Goal: Task Accomplishment & Management: Manage account settings

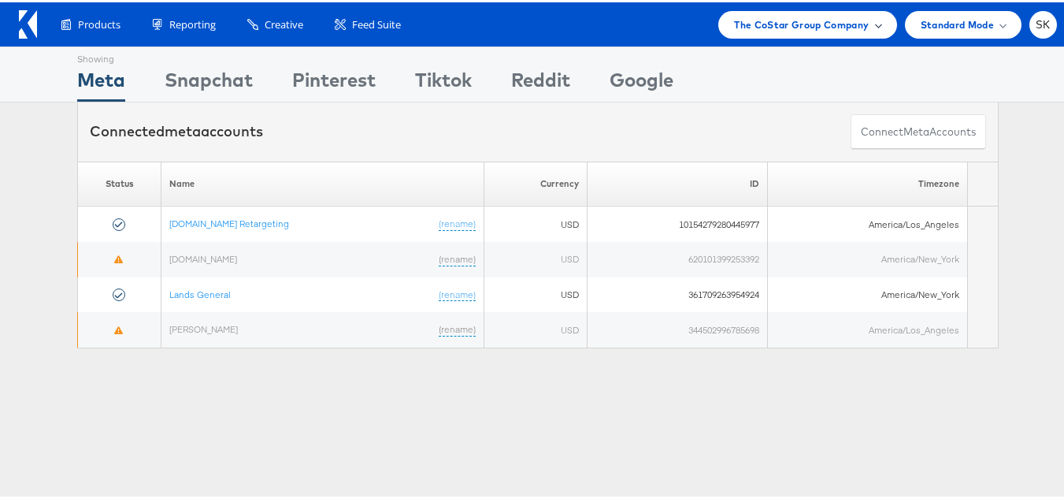
click at [790, 19] on span "The CoStar Group Company" at bounding box center [801, 22] width 135 height 17
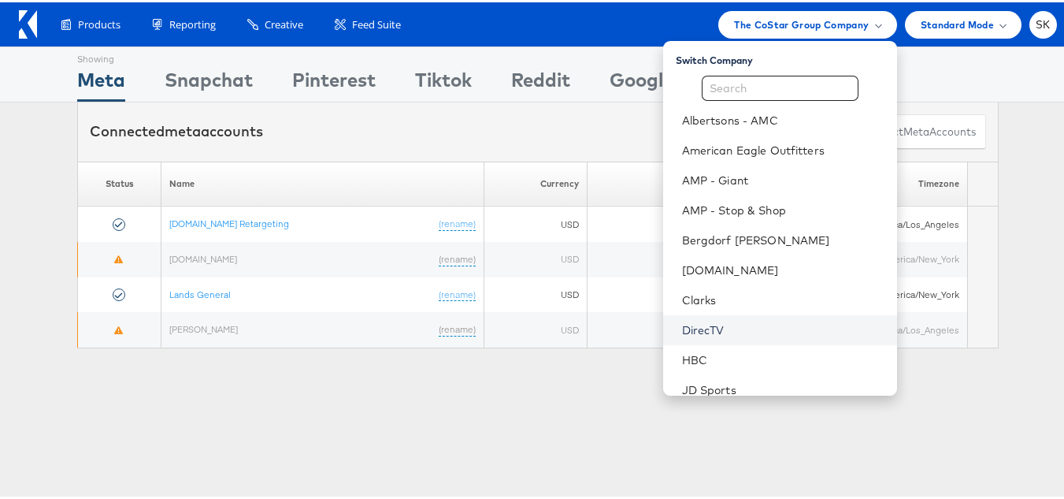
click at [692, 323] on link "DirecTV" at bounding box center [783, 328] width 202 height 16
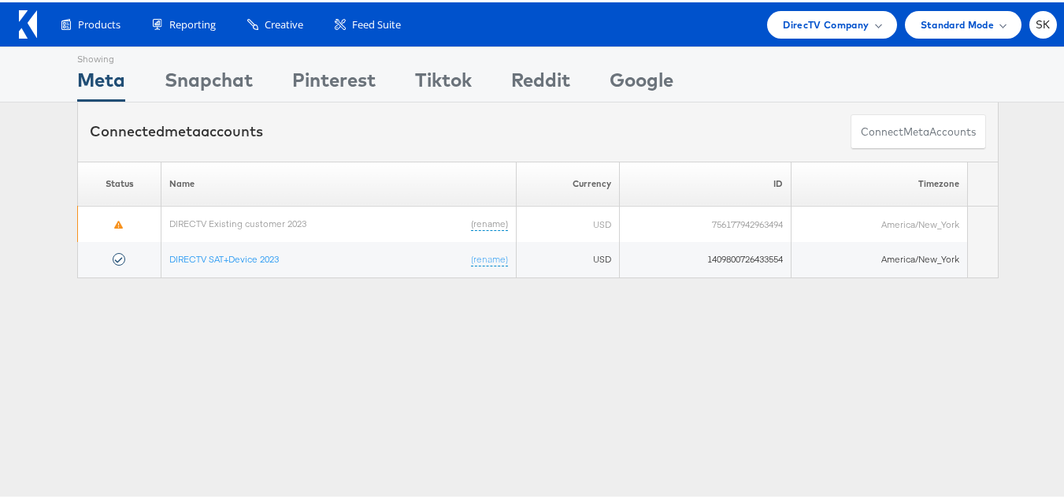
click at [951, 406] on div "Showing Meta Showing Snapchat Showing Pinterest Showing Tiktok Showing Reddit S…" at bounding box center [538, 438] width 1076 height 788
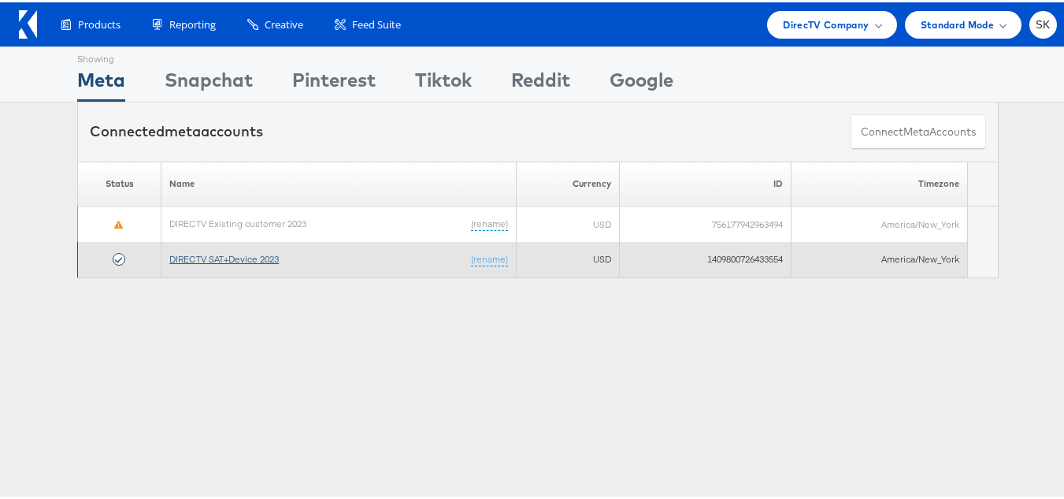
click at [254, 255] on link "DIRECTV SAT+Device 2023" at bounding box center [223, 256] width 109 height 12
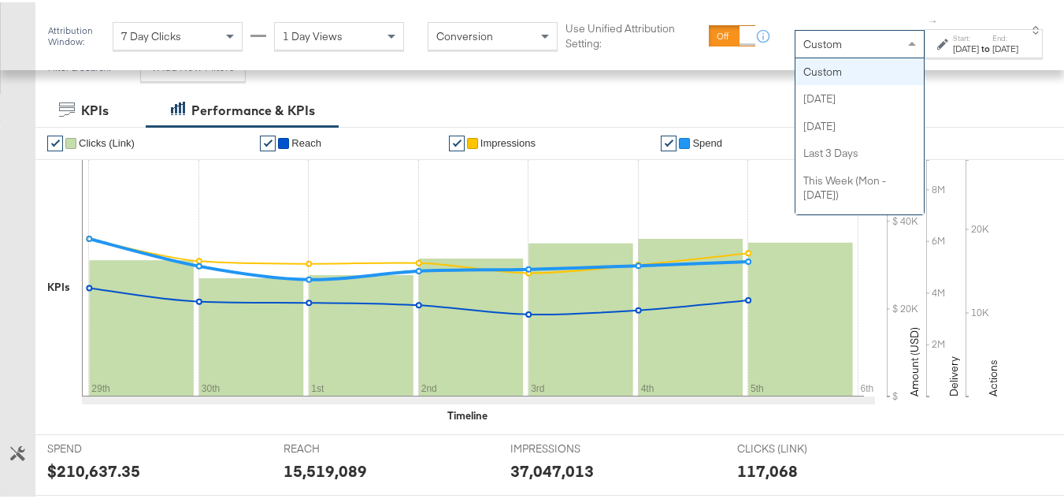
click at [799, 53] on div "Custom" at bounding box center [859, 41] width 128 height 27
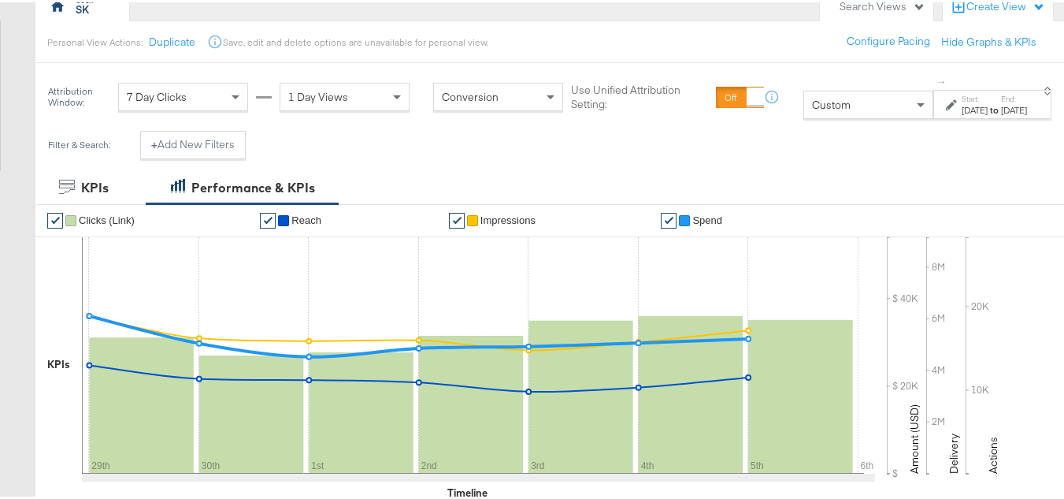
click at [962, 114] on div "Oct 7th 2025" at bounding box center [975, 108] width 26 height 13
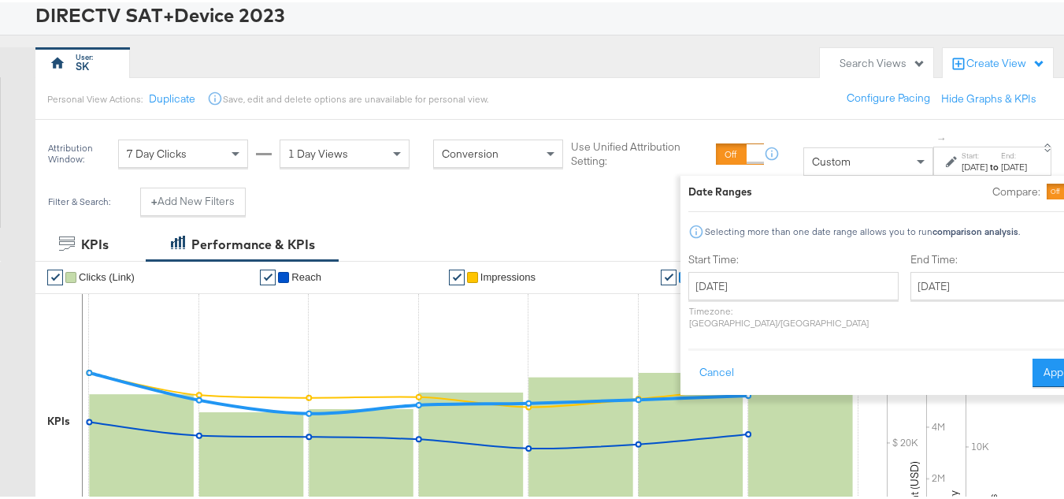
scroll to position [236, 0]
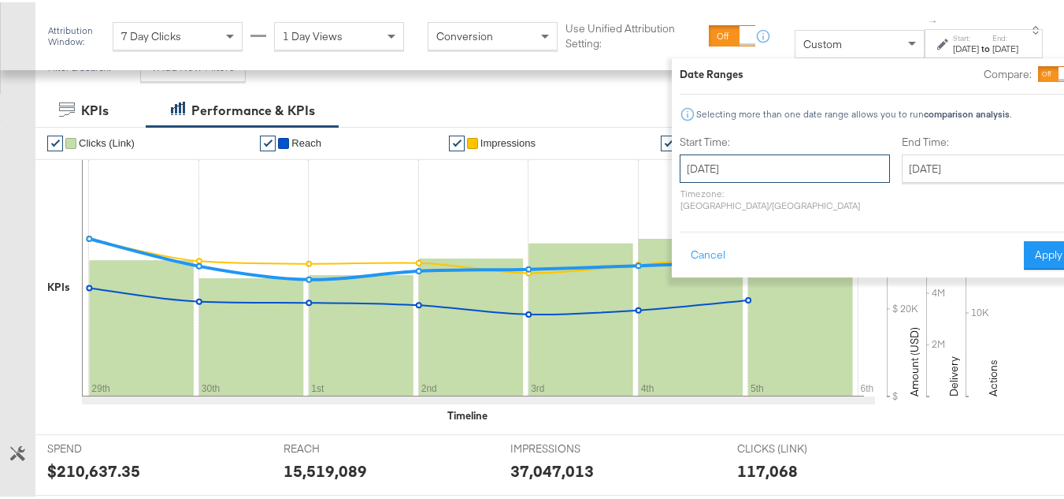
click at [757, 169] on input "October 7th 2025" at bounding box center [785, 166] width 210 height 28
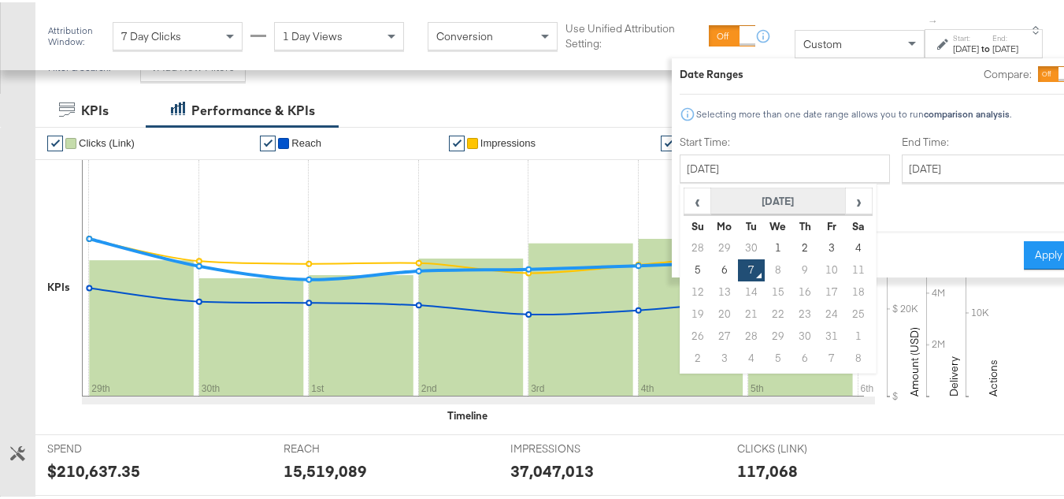
click at [732, 200] on th "October 2025" at bounding box center [778, 199] width 135 height 27
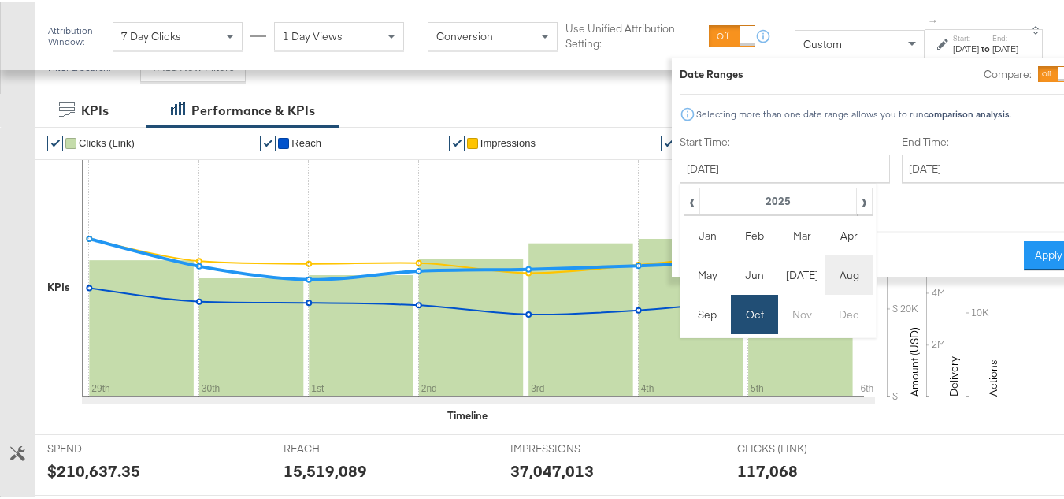
click at [828, 265] on td "Aug" at bounding box center [848, 272] width 47 height 39
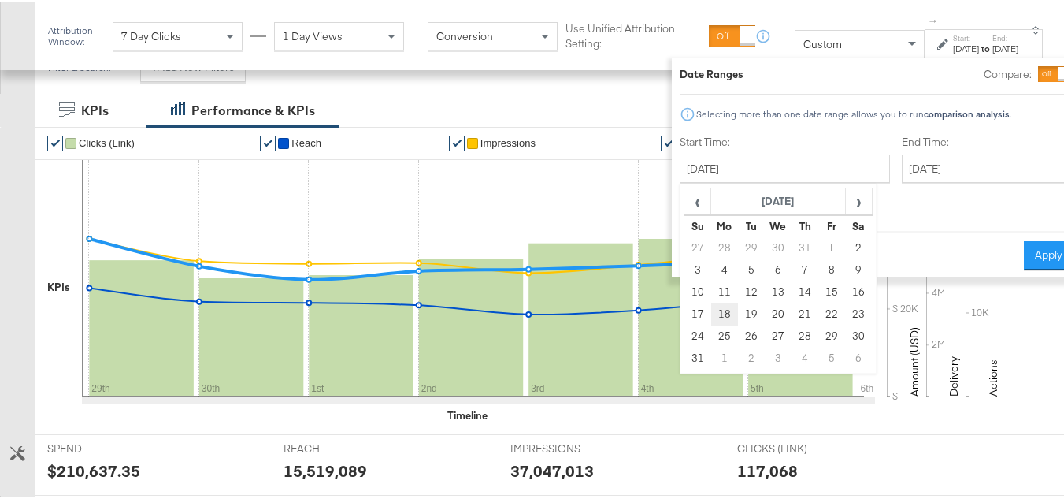
click at [711, 317] on td "18" at bounding box center [724, 312] width 27 height 22
type input "August 18th 2025"
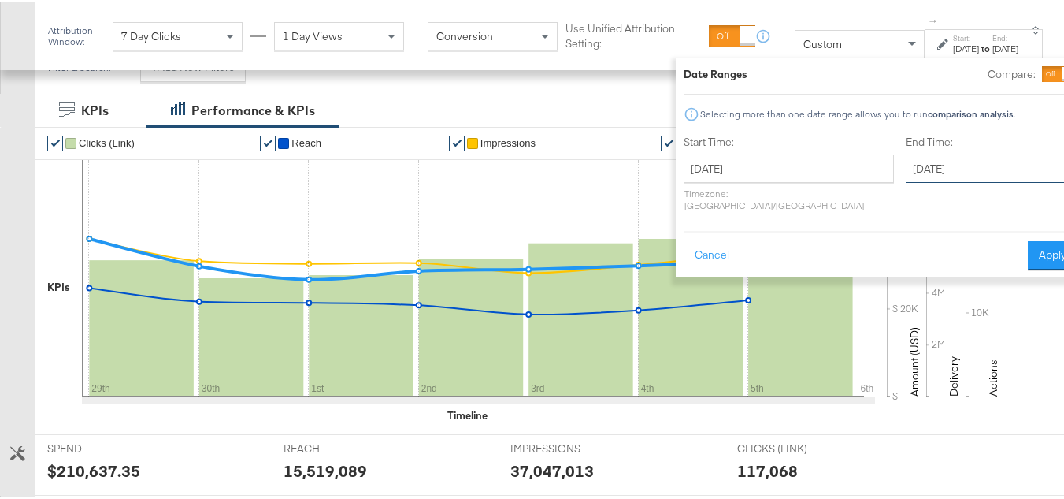
click at [936, 165] on input "October 7th 2025" at bounding box center [988, 166] width 165 height 28
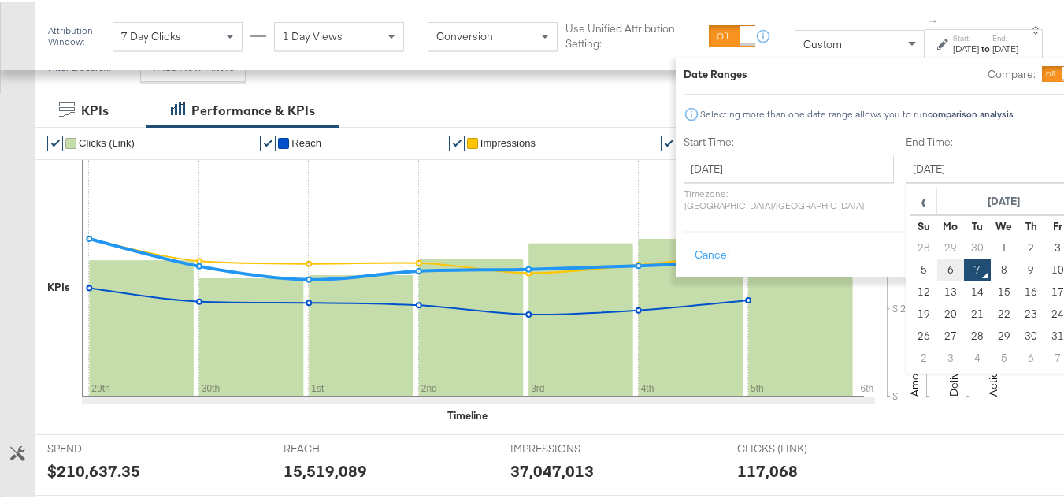
click at [937, 265] on td "6" at bounding box center [950, 268] width 27 height 22
type input "October 6th 2025"
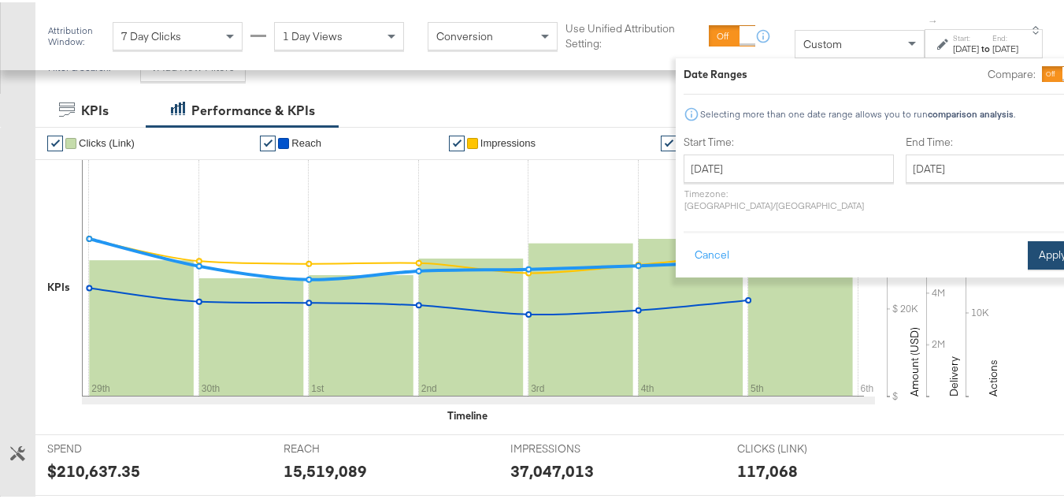
click at [1028, 247] on button "Apply" at bounding box center [1053, 253] width 50 height 28
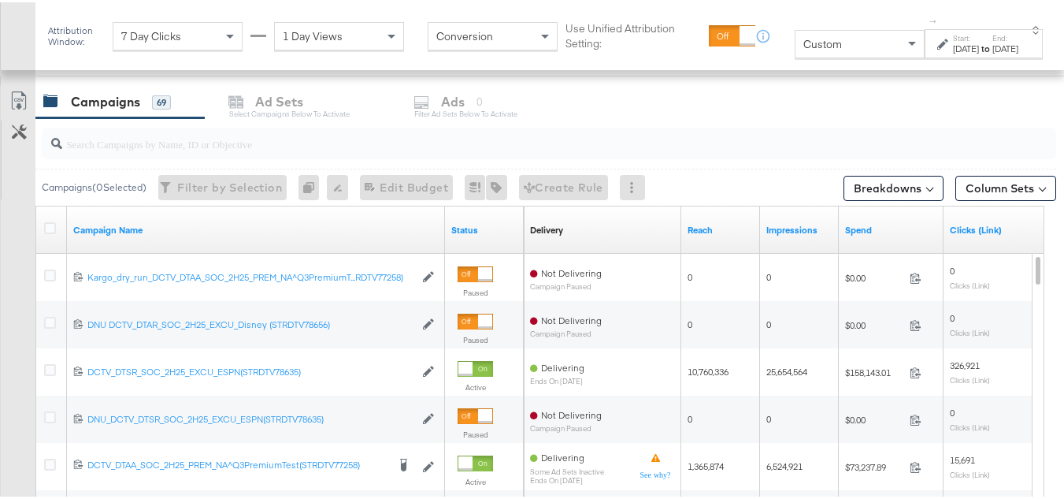
scroll to position [630, 0]
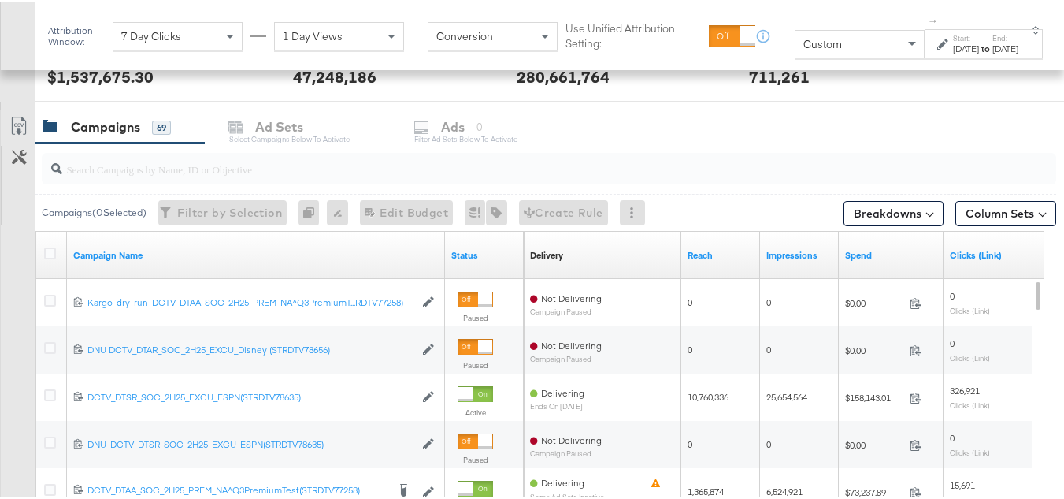
click at [83, 162] on input "search" at bounding box center [514, 160] width 904 height 31
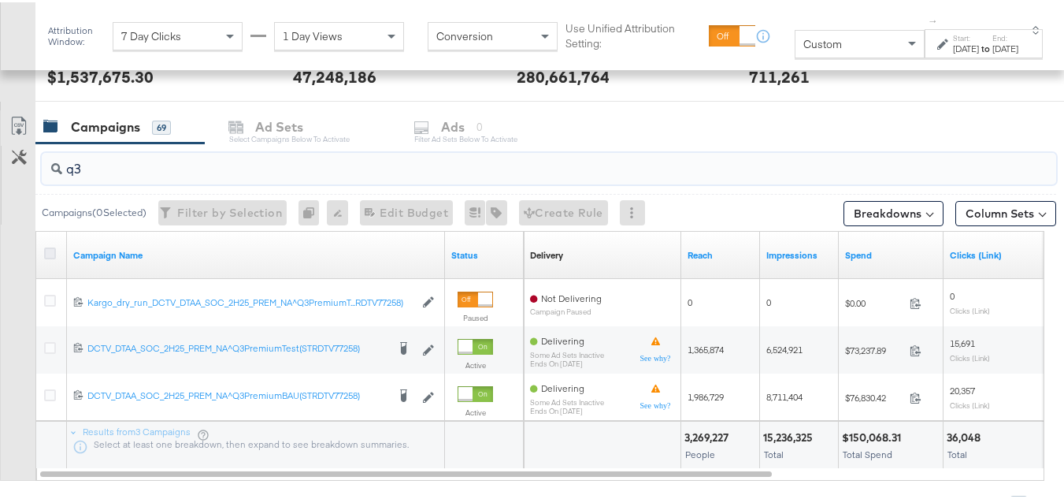
type input "q3"
click at [45, 247] on icon at bounding box center [50, 251] width 12 height 12
click at [0, 0] on input "checkbox" at bounding box center [0, 0] width 0 height 0
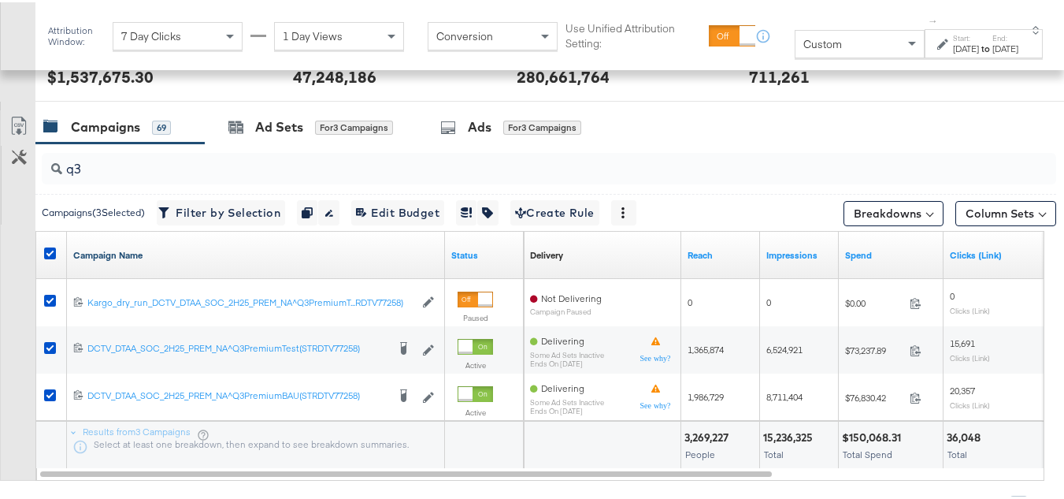
click at [146, 253] on link "Campaign Name" at bounding box center [255, 253] width 365 height 13
click at [146, 253] on link "Campaign Name ↓" at bounding box center [255, 253] width 365 height 13
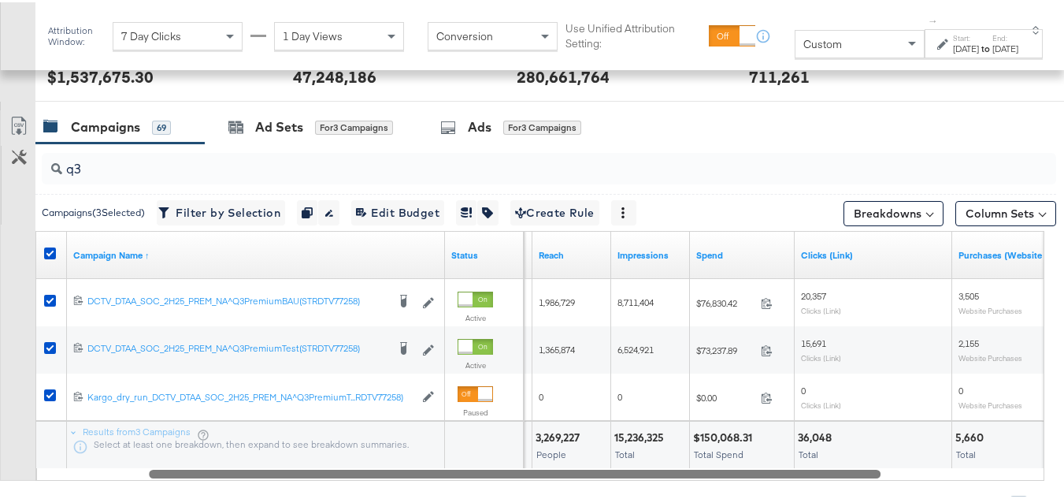
drag, startPoint x: 651, startPoint y: 473, endPoint x: 769, endPoint y: 469, distance: 119.0
click at [769, 469] on div at bounding box center [515, 470] width 732 height 13
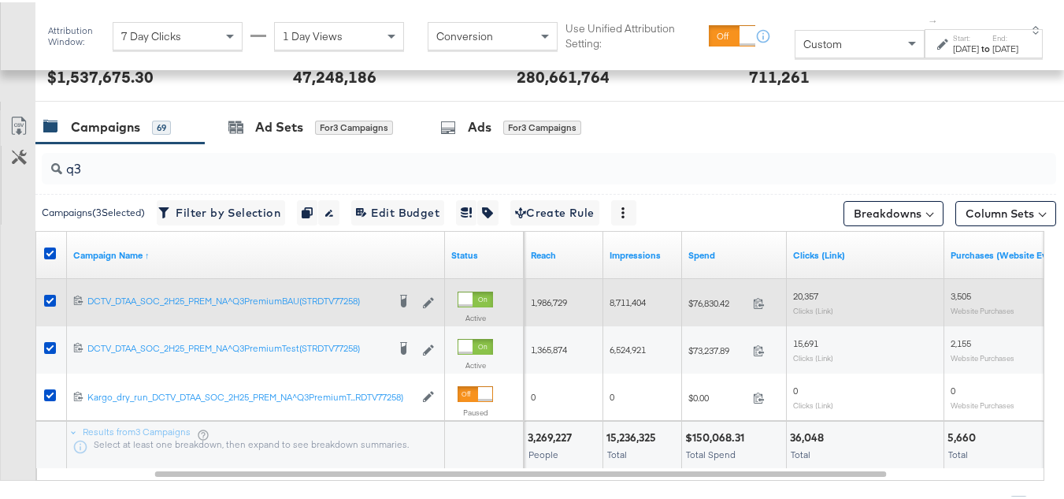
click at [705, 298] on span "$76,830.42" at bounding box center [717, 301] width 58 height 12
copy div "$76,830.42"
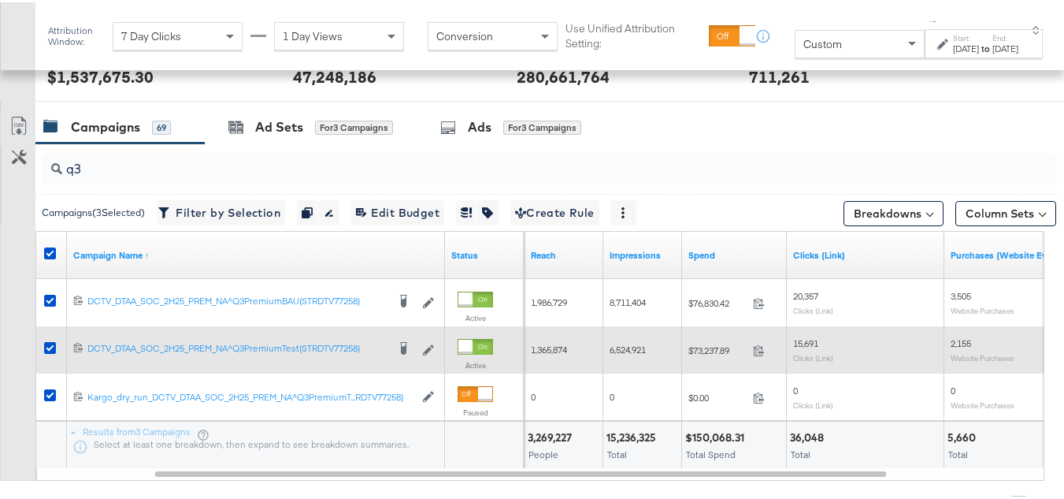
click at [725, 338] on div "$73,237.89 73237.89" at bounding box center [734, 348] width 105 height 24
copy span "73,237.89"
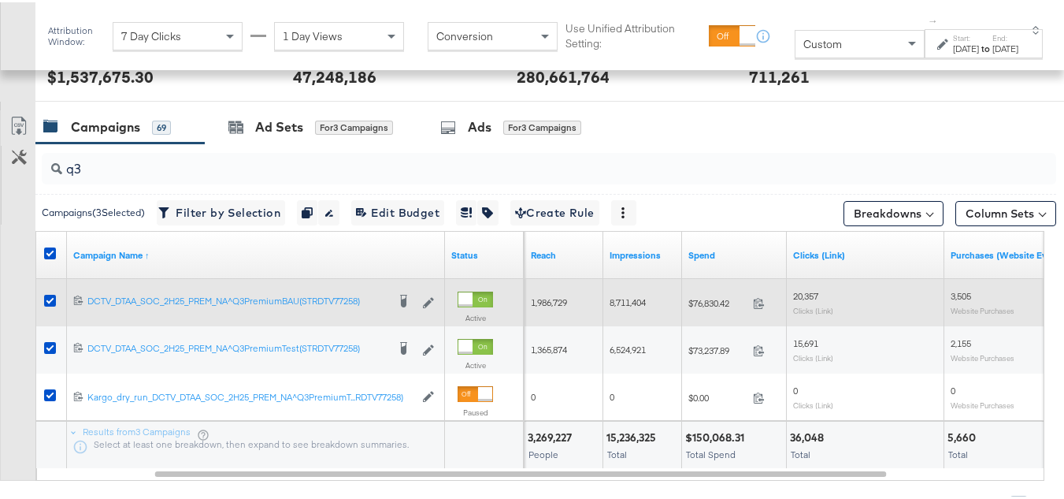
click at [625, 302] on span "8,711,404" at bounding box center [628, 300] width 36 height 12
copy span "8,711,404"
click at [539, 301] on span "1,986,729" at bounding box center [549, 300] width 36 height 12
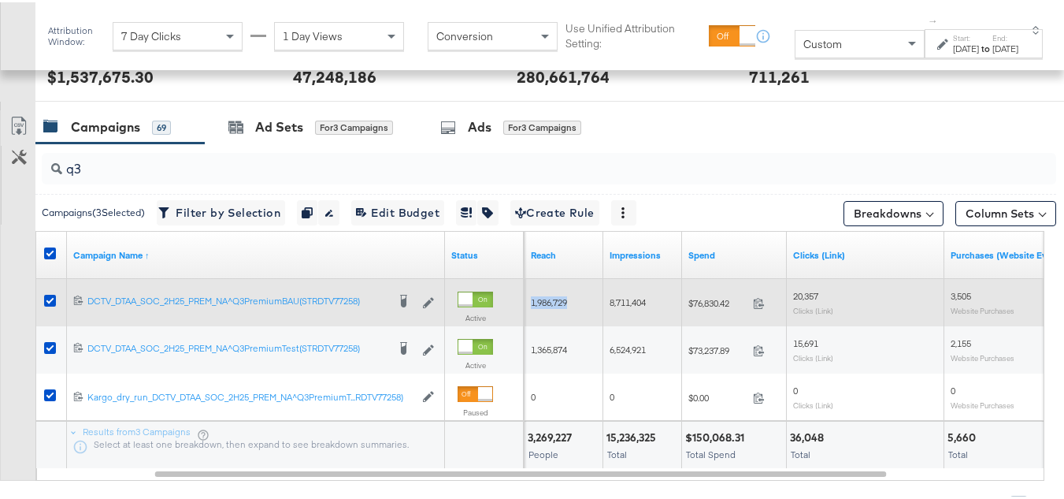
copy span "1,986,729"
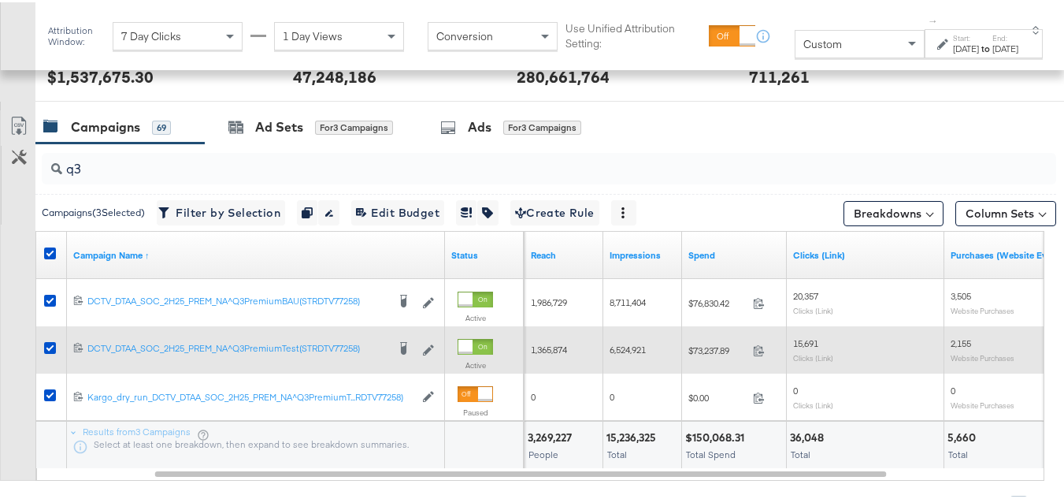
click at [558, 350] on span "1,365,874" at bounding box center [549, 347] width 36 height 12
copy span "1,365,874"
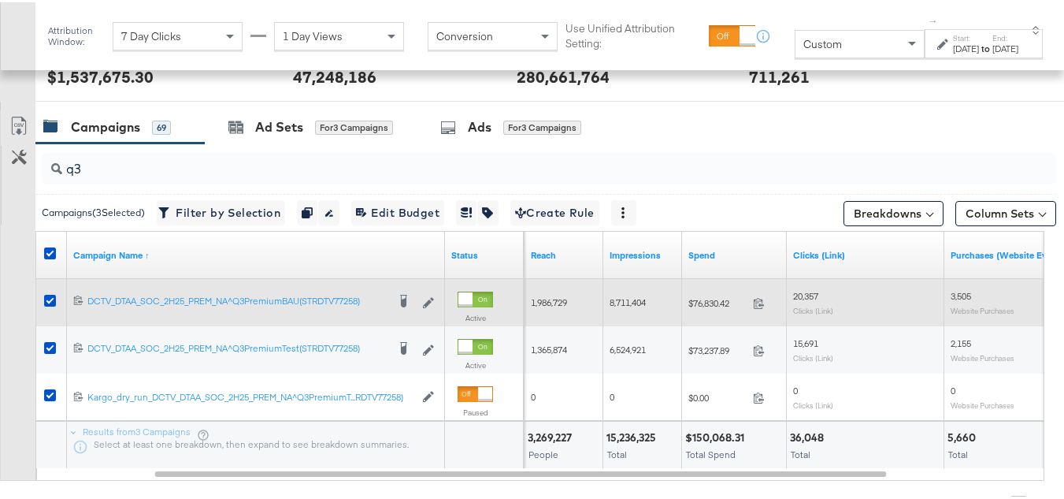
click at [609, 295] on div "8,711,404" at bounding box center [642, 299] width 79 height 25
copy span "8,711,404"
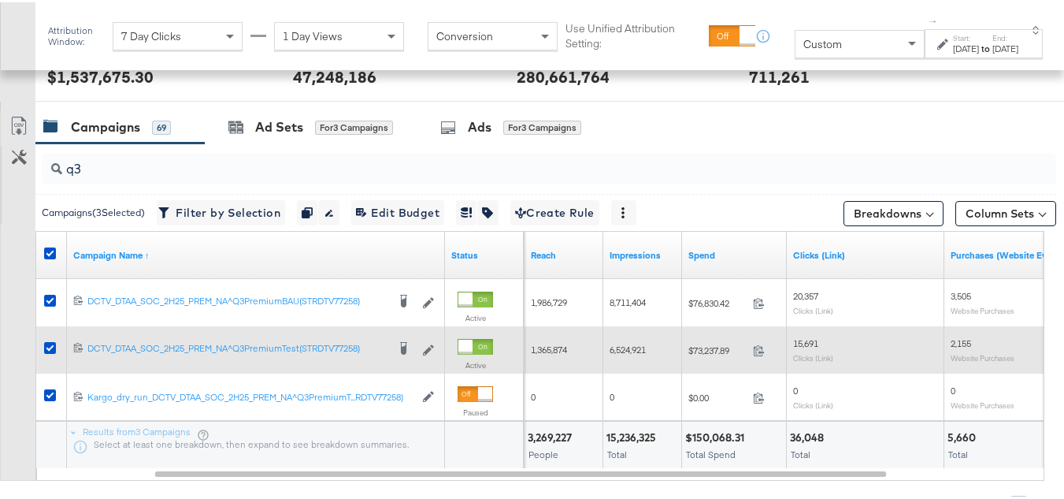
click at [618, 350] on span "6,524,921" at bounding box center [628, 347] width 36 height 12
copy span "6,524,921"
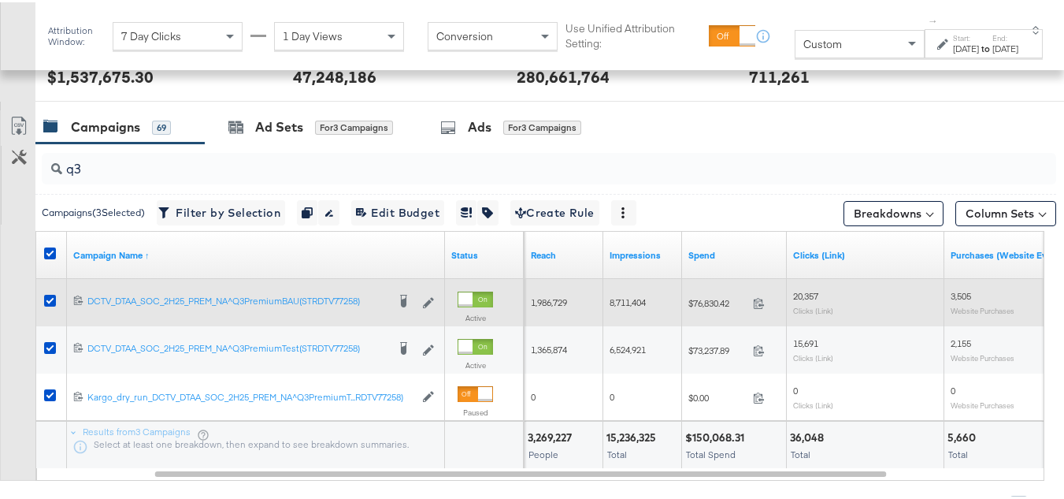
click at [802, 287] on span "20,357" at bounding box center [805, 293] width 25 height 12
copy span "20,357"
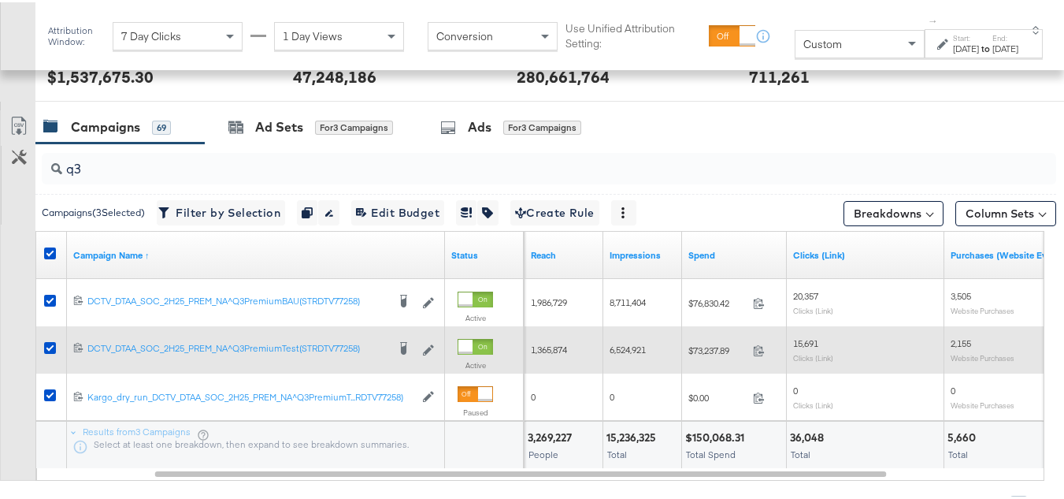
click at [800, 346] on span "15,691" at bounding box center [805, 341] width 25 height 12
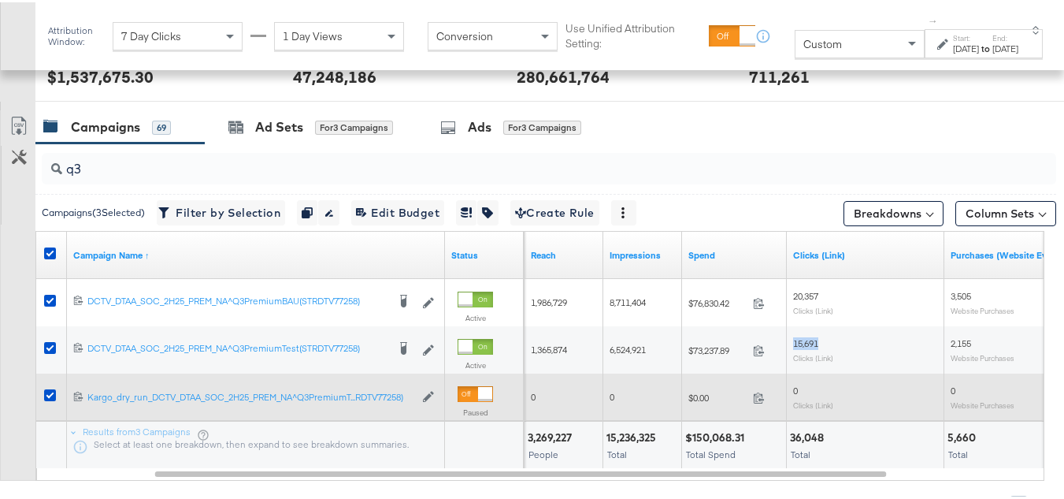
copy span "15,691"
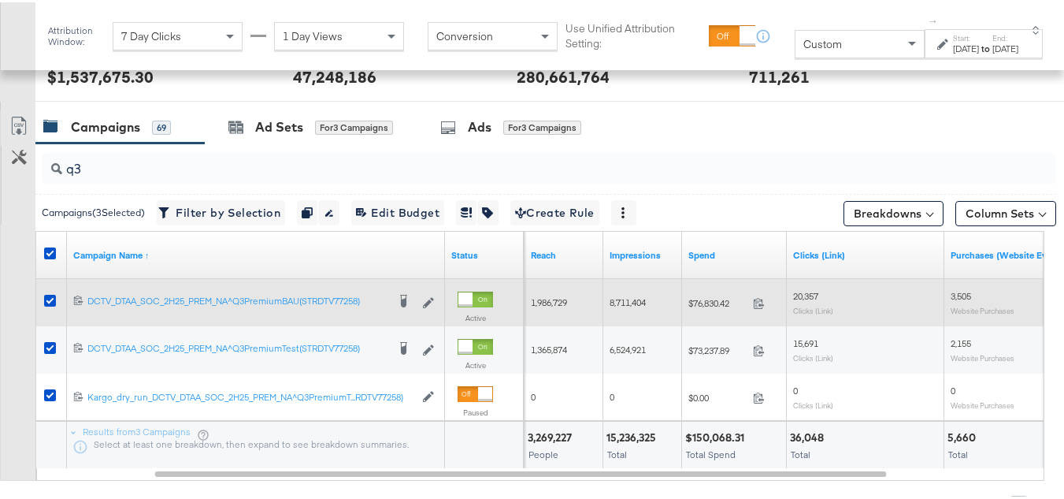
click at [952, 291] on span "3,505" at bounding box center [961, 293] width 20 height 12
copy span "3,505"
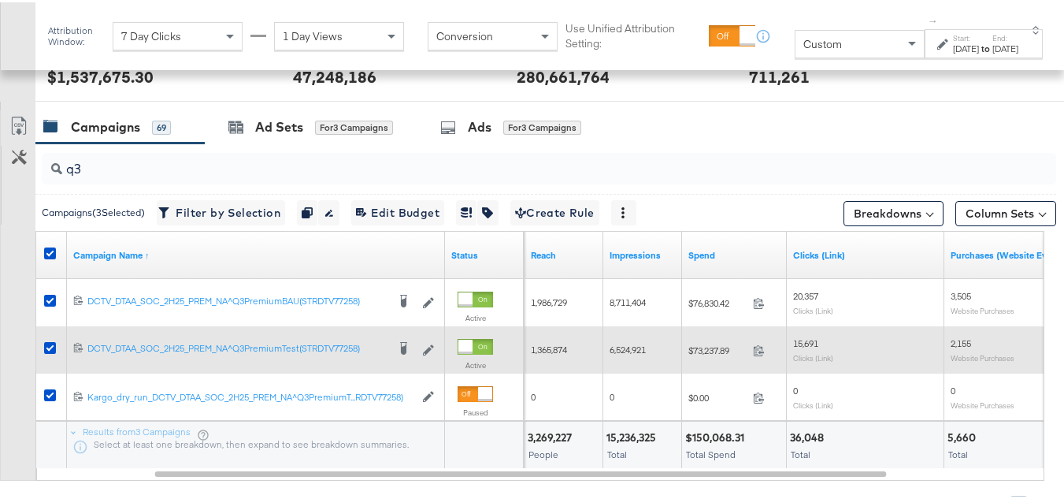
click at [970, 341] on span "2,155" at bounding box center [961, 341] width 20 height 12
click at [960, 339] on span "2,155" at bounding box center [961, 341] width 20 height 12
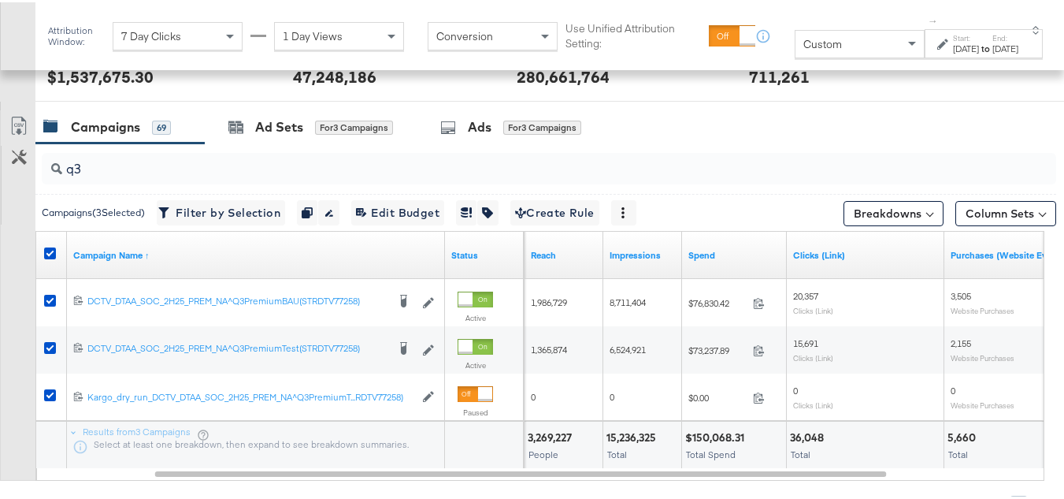
click at [951, 432] on div "5,660" at bounding box center [963, 435] width 33 height 15
click at [847, 36] on div "Custom" at bounding box center [859, 41] width 128 height 27
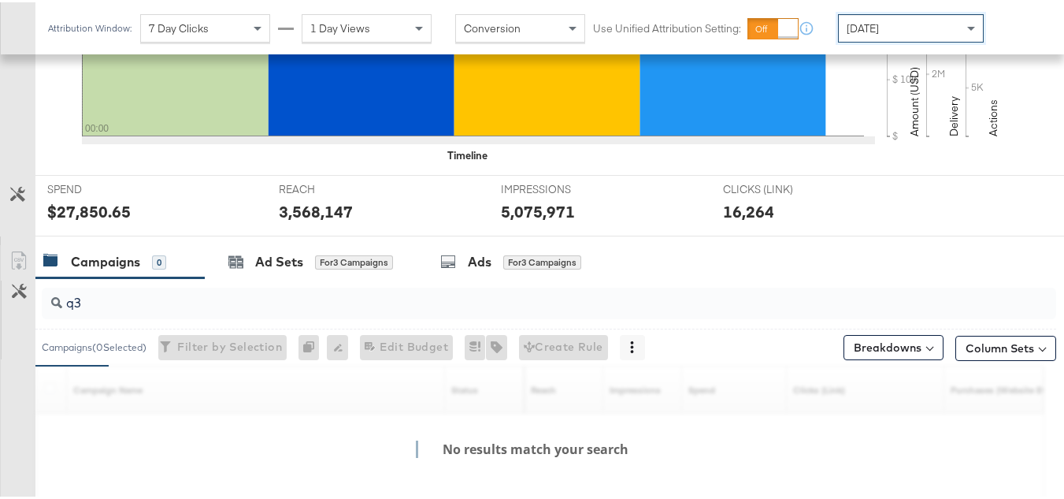
scroll to position [614, 0]
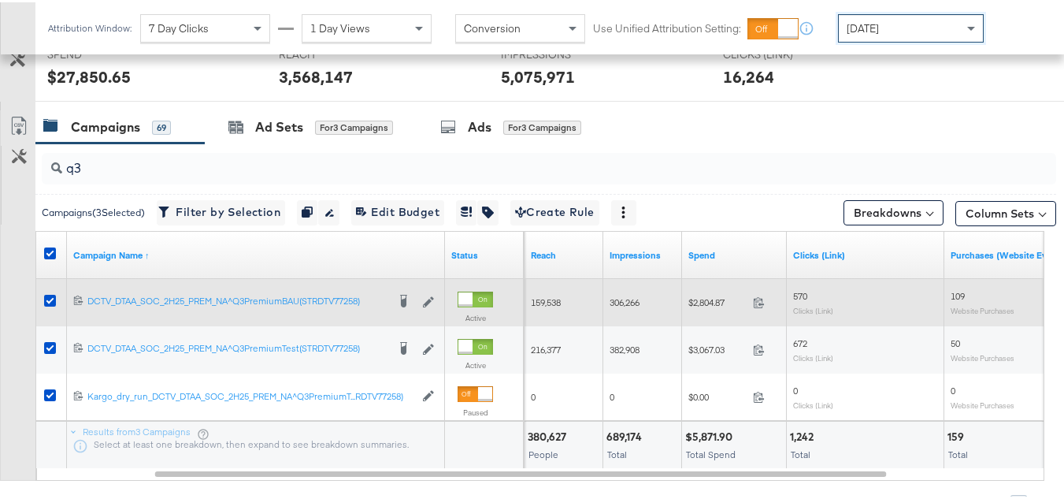
click at [707, 300] on span "$2,804.87" at bounding box center [717, 300] width 58 height 12
click at [707, 295] on span "$2,804.87" at bounding box center [717, 300] width 58 height 12
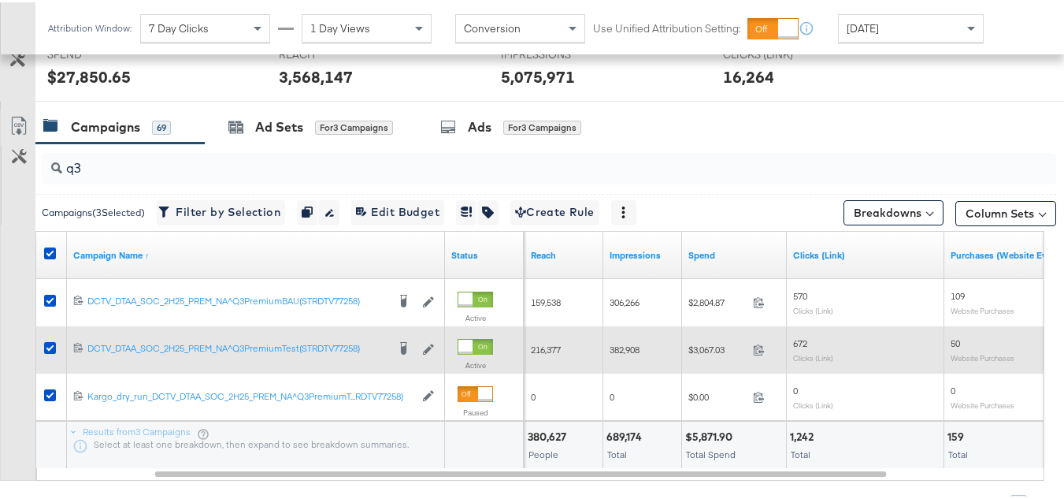
click at [714, 353] on span "$3,067.03" at bounding box center [717, 347] width 58 height 12
click at [699, 345] on span "$3,067.03" at bounding box center [717, 347] width 58 height 12
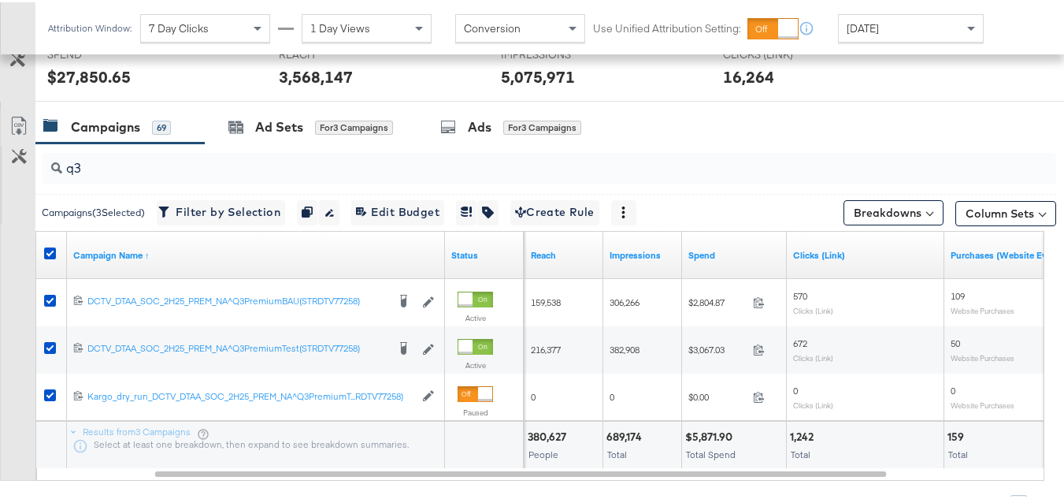
click at [226, 436] on div "Results from 3 Campaigns Select at least one breakdown, then expand to see brea…" at bounding box center [255, 442] width 377 height 47
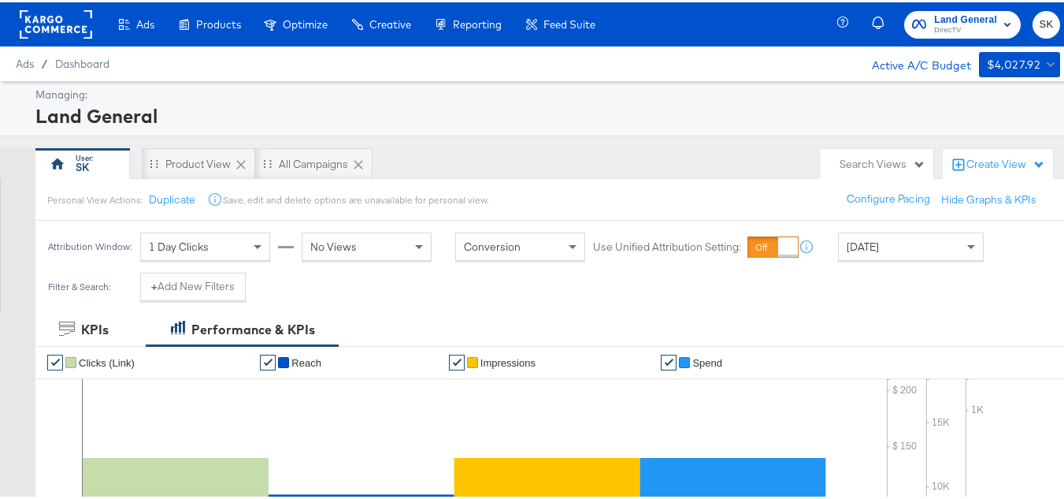
click at [69, 7] on div at bounding box center [56, 22] width 72 height 44
click at [69, 10] on rect at bounding box center [56, 22] width 72 height 28
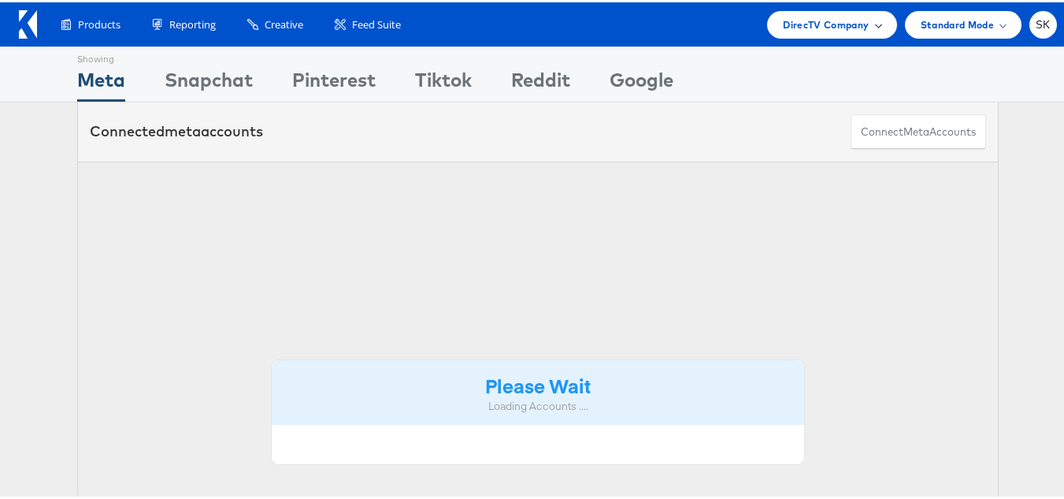
click at [805, 29] on span "DirecTV Company" at bounding box center [826, 22] width 86 height 17
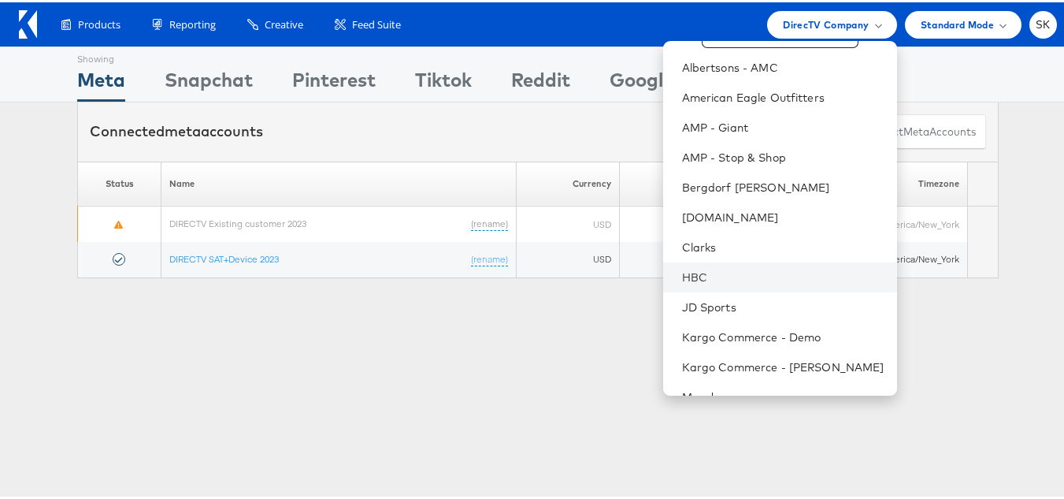
scroll to position [79, 0]
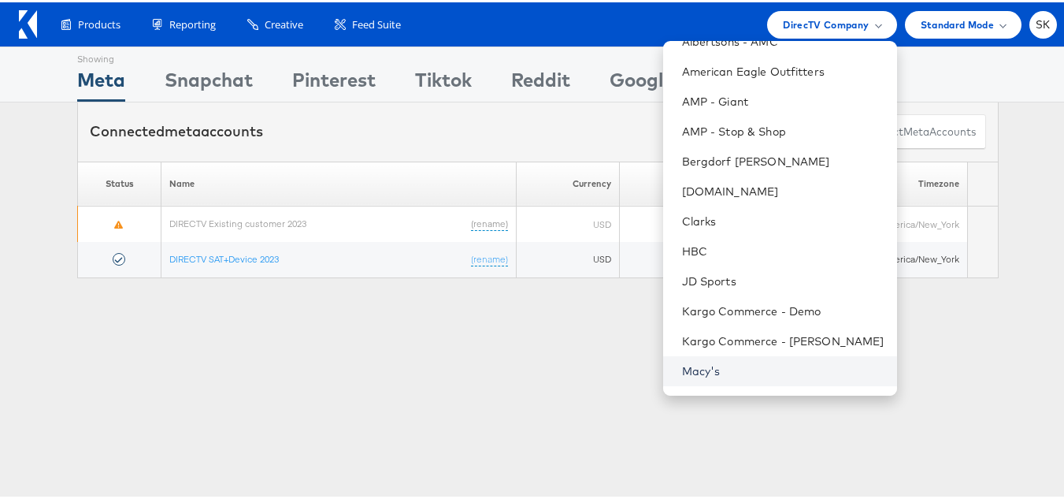
click at [695, 367] on link "Macy's" at bounding box center [783, 369] width 202 height 16
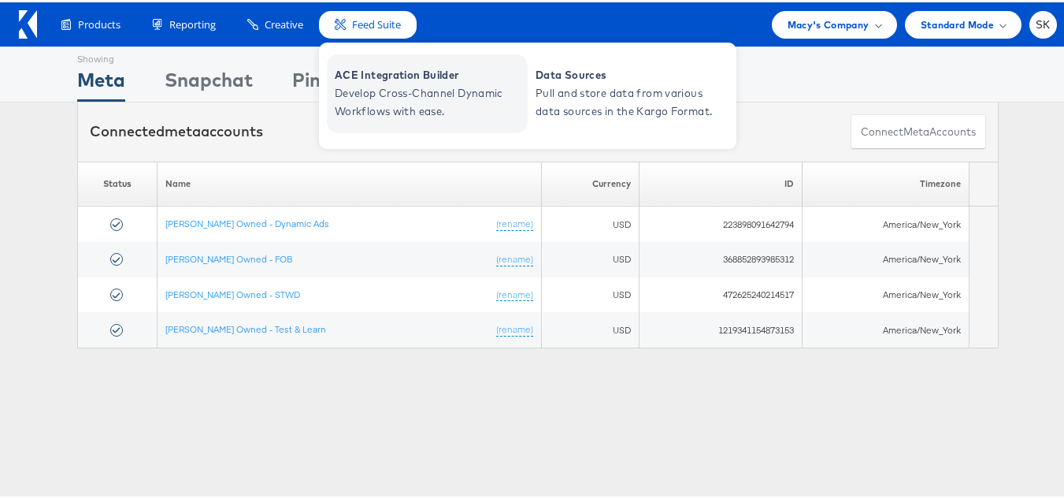
click at [381, 91] on span "Develop Cross-Channel Dynamic Workflows with ease." at bounding box center [429, 100] width 189 height 36
